Goal: Task Accomplishment & Management: Manage account settings

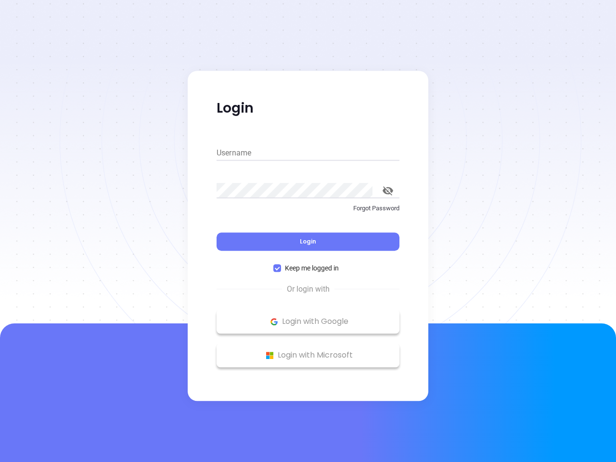
click at [308, 231] on div "Login" at bounding box center [308, 236] width 183 height 30
click at [308, 153] on input "Username" at bounding box center [308, 152] width 183 height 15
click at [388, 191] on icon "toggle password visibility" at bounding box center [388, 190] width 11 height 9
click at [308, 242] on span "Login" at bounding box center [308, 241] width 16 height 8
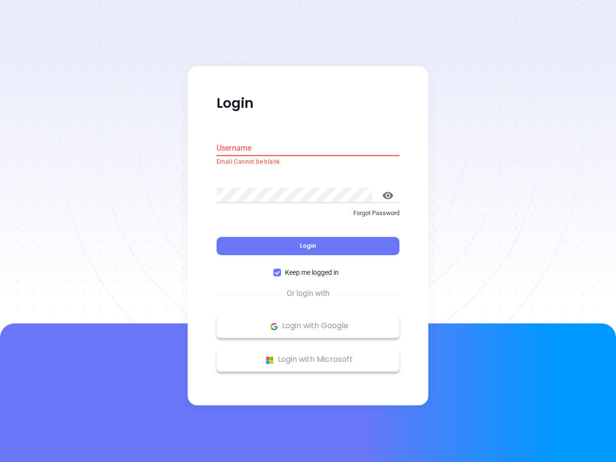
click at [308, 268] on span "Keep me logged in" at bounding box center [312, 273] width 62 height 11
click at [281, 269] on input "Keep me logged in" at bounding box center [278, 273] width 8 height 8
checkbox input "false"
click at [308, 322] on p "Login with Google" at bounding box center [308, 326] width 173 height 14
click at [308, 355] on p "Login with Microsoft" at bounding box center [308, 360] width 173 height 14
